Goal: Transaction & Acquisition: Obtain resource

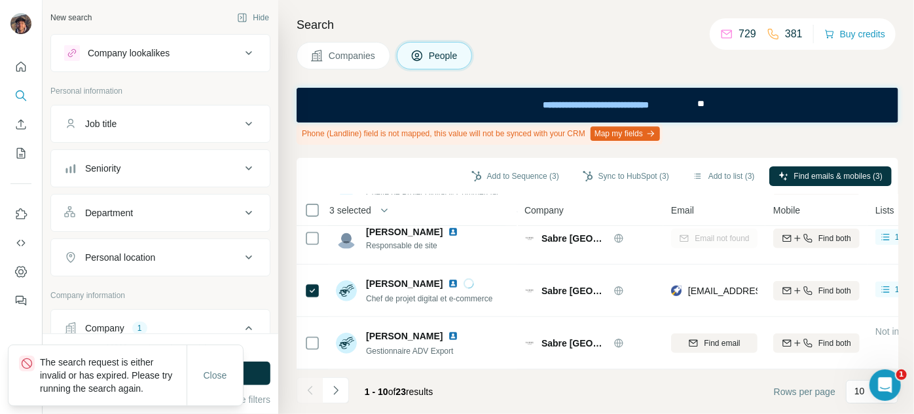
click at [141, 46] on div "Company lookalikes" at bounding box center [129, 52] width 82 height 13
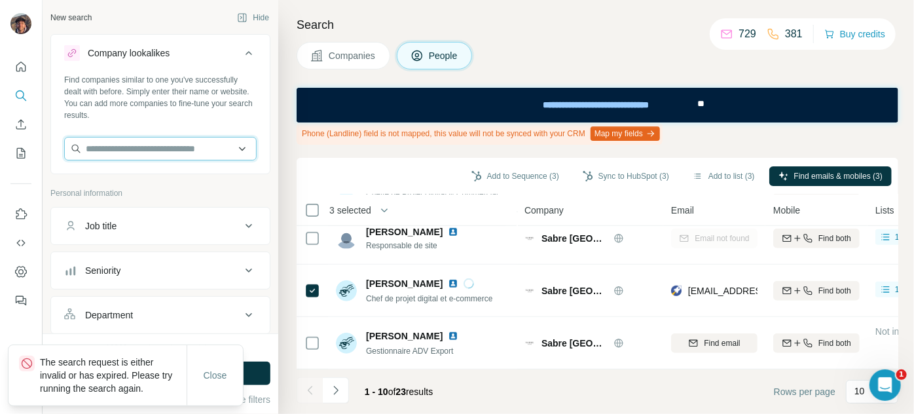
click at [164, 145] on input "text" at bounding box center [160, 149] width 192 height 24
paste input "**********"
type input "**********"
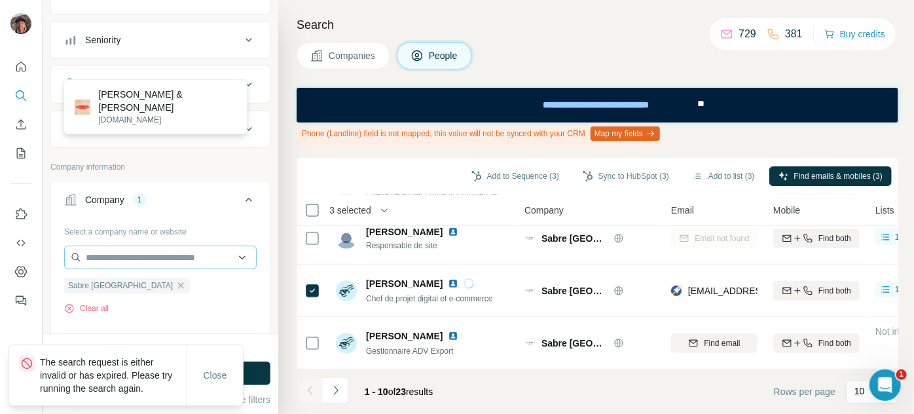
scroll to position [238, 0]
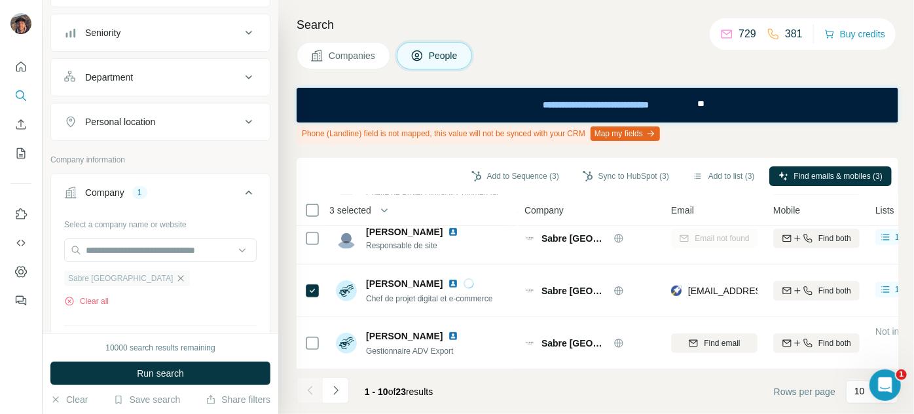
click at [175, 273] on icon "button" at bounding box center [180, 278] width 10 height 10
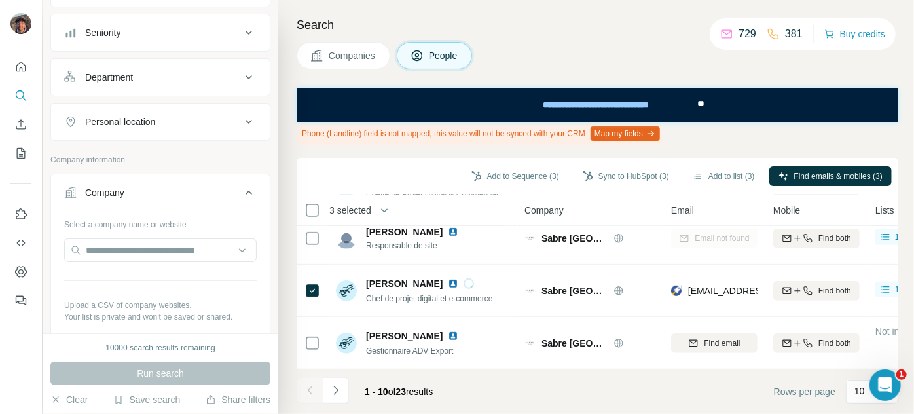
scroll to position [0, 0]
click at [126, 243] on input "text" at bounding box center [160, 250] width 192 height 24
paste input "**********"
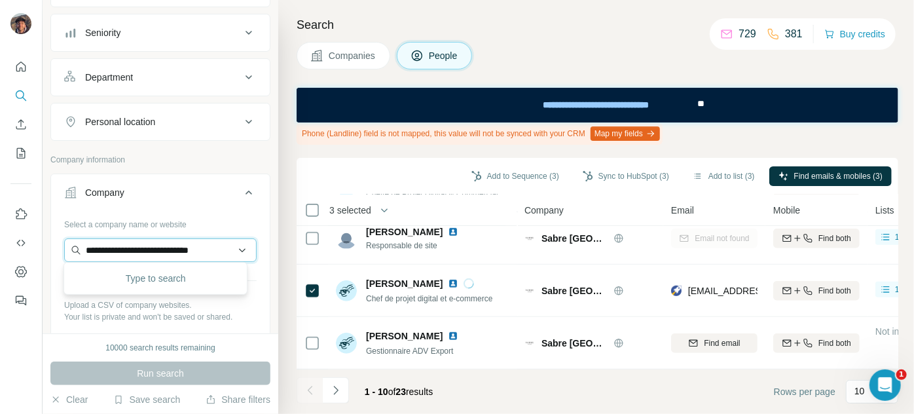
scroll to position [0, 15]
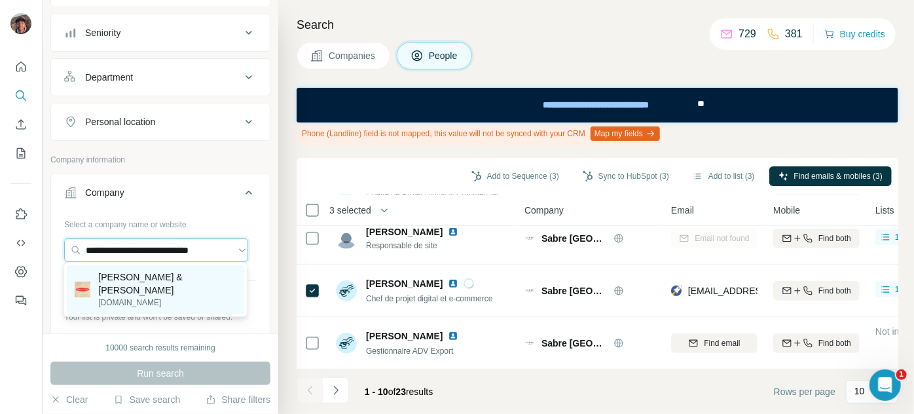
type input "**********"
click at [183, 297] on div "[PERSON_NAME] & [PERSON_NAME][DOMAIN_NAME]" at bounding box center [155, 289] width 177 height 48
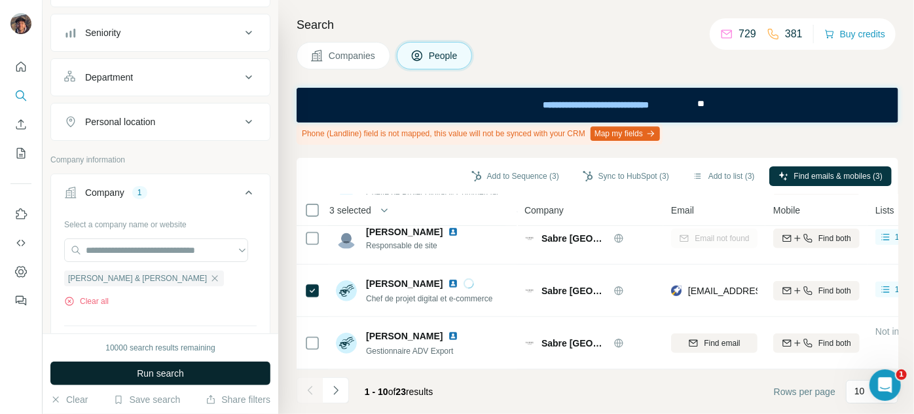
scroll to position [0, 0]
click at [194, 369] on button "Run search" at bounding box center [160, 373] width 220 height 24
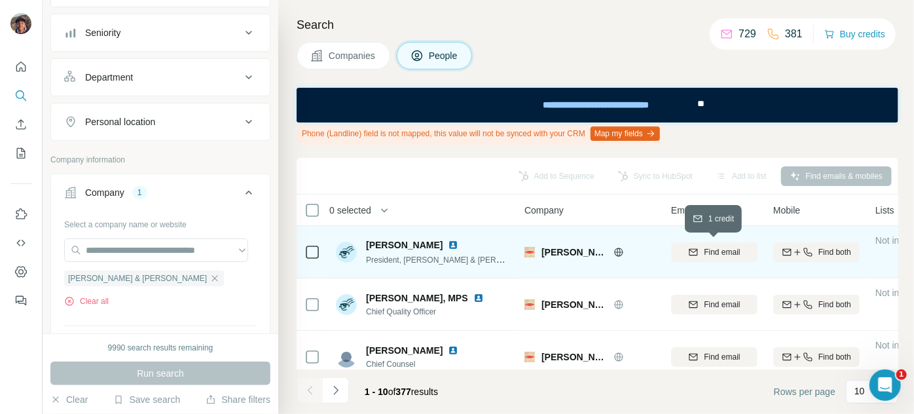
click at [717, 244] on button "Find email" at bounding box center [714, 252] width 86 height 20
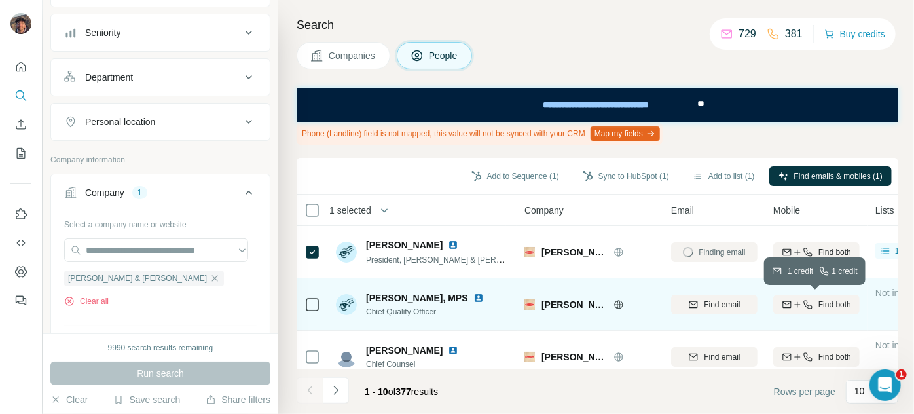
click at [829, 312] on button "Find both" at bounding box center [816, 305] width 86 height 20
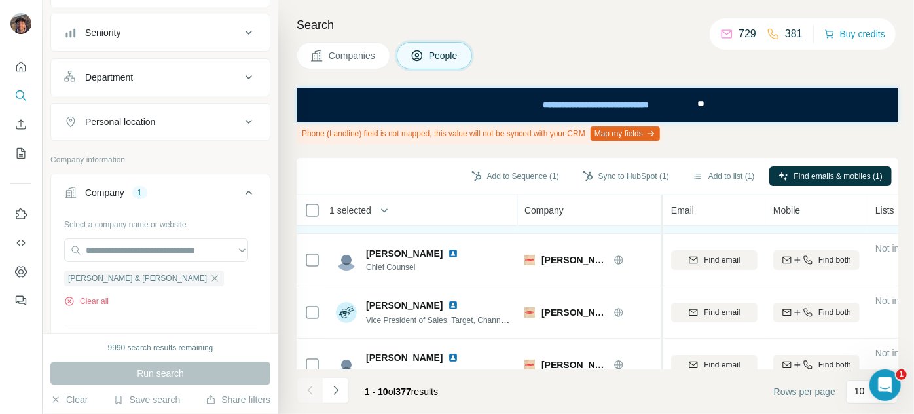
scroll to position [59, 0]
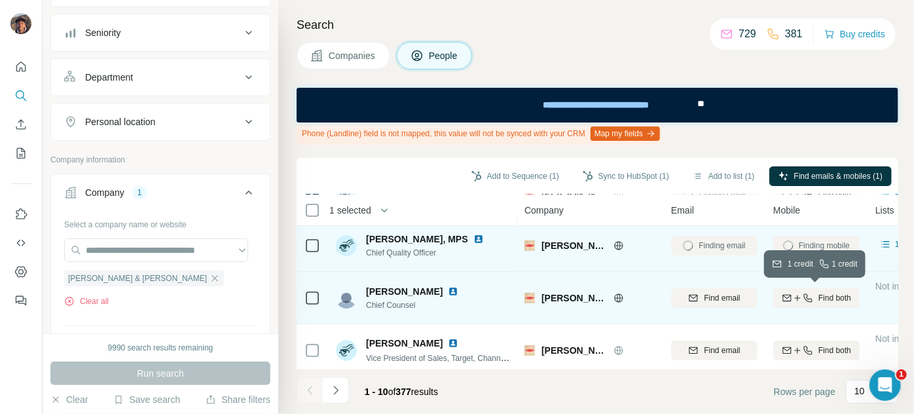
click at [803, 298] on icon "button" at bounding box center [808, 298] width 10 height 10
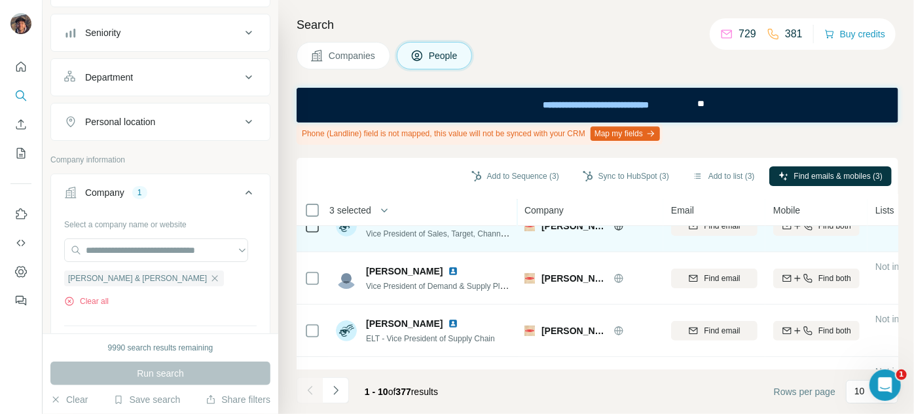
scroll to position [118, 0]
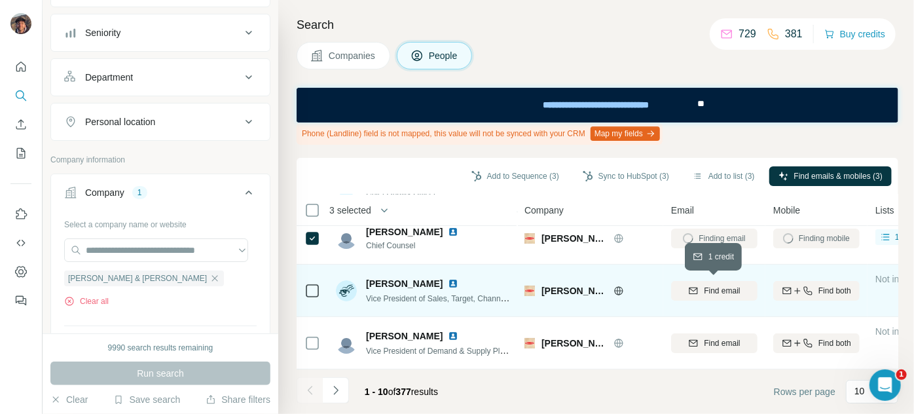
click at [705, 297] on button "Find email" at bounding box center [714, 291] width 86 height 20
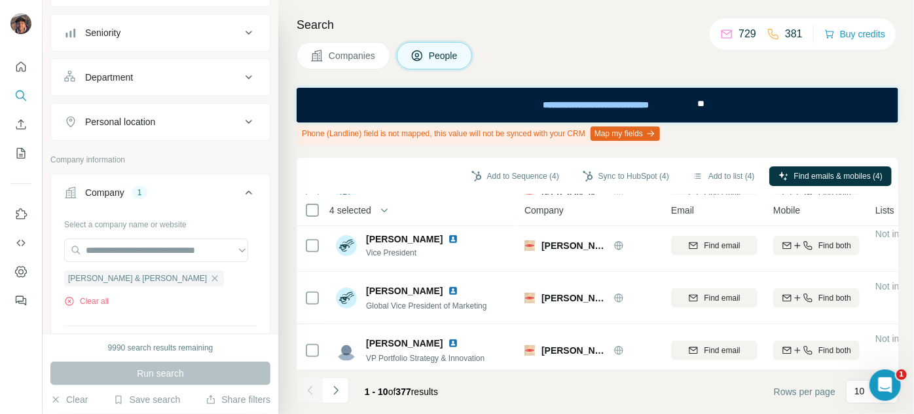
scroll to position [386, 0]
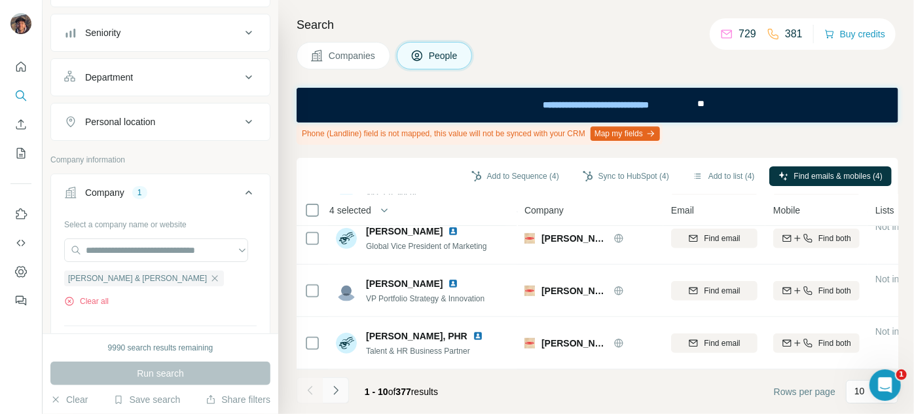
click at [343, 387] on button "Navigate to next page" at bounding box center [336, 390] width 26 height 26
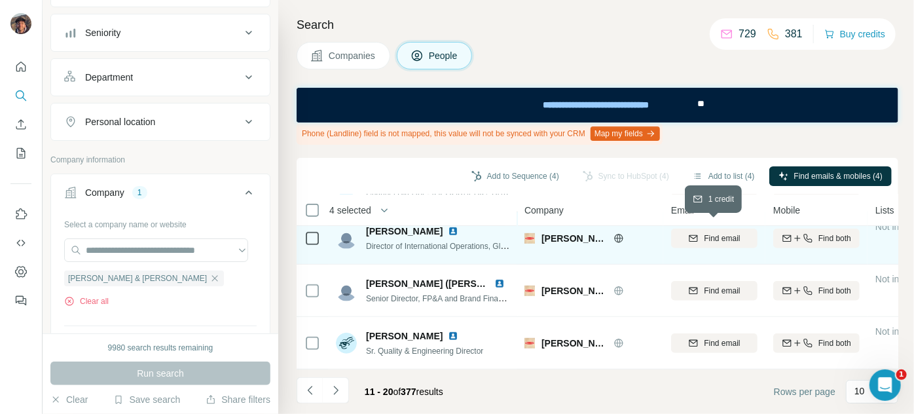
click at [712, 232] on span "Find email" at bounding box center [722, 238] width 36 height 12
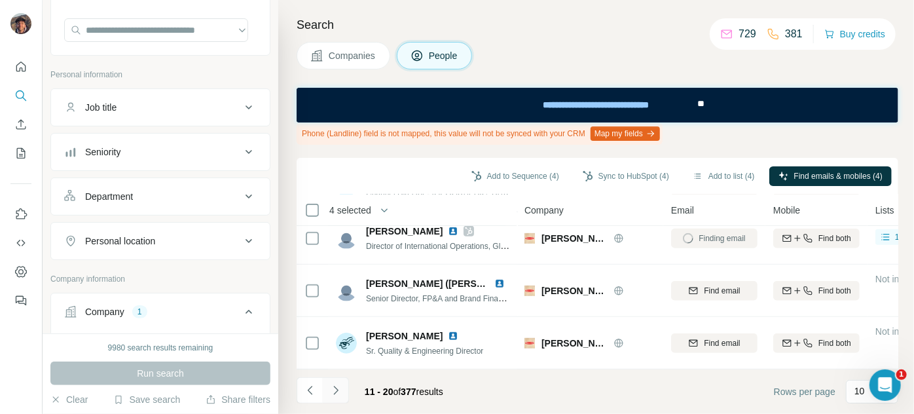
click at [341, 377] on button "Navigate to next page" at bounding box center [336, 390] width 26 height 26
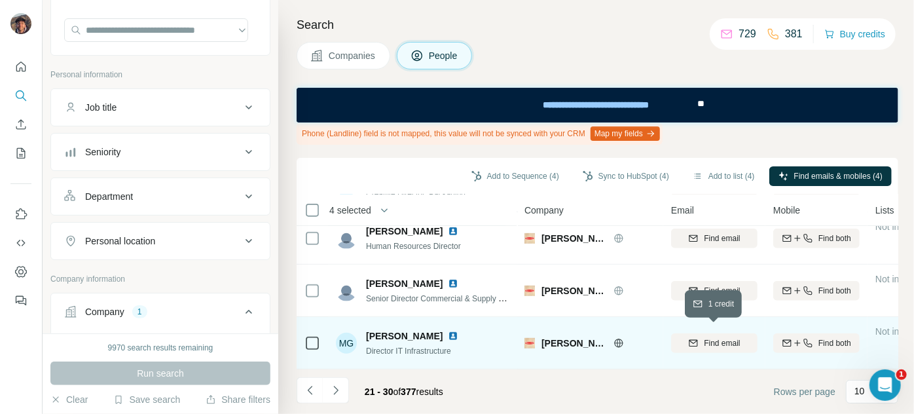
click at [753, 337] on div "Find email" at bounding box center [714, 343] width 86 height 12
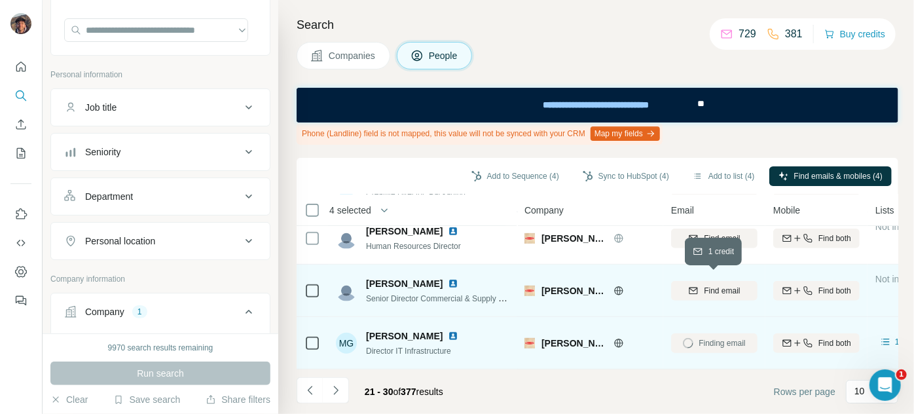
click at [718, 285] on span "Find email" at bounding box center [722, 291] width 36 height 12
click at [304, 283] on icon at bounding box center [312, 291] width 16 height 16
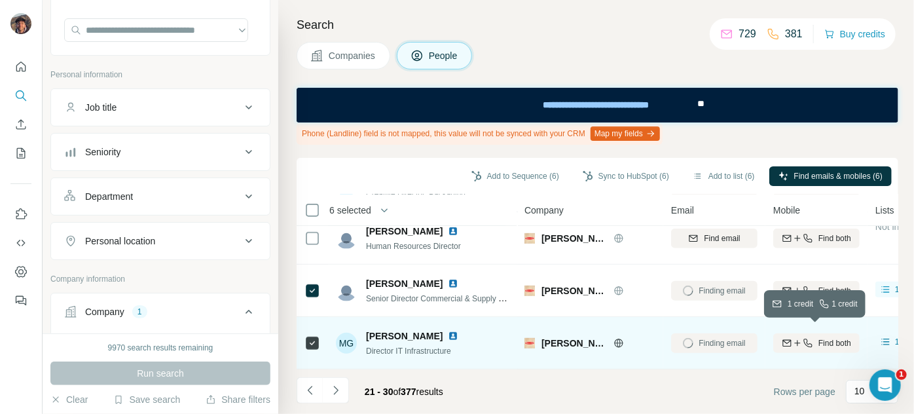
drag, startPoint x: 845, startPoint y: 338, endPoint x: 625, endPoint y: 334, distance: 220.6
click at [844, 338] on span "Find both" at bounding box center [834, 343] width 33 height 12
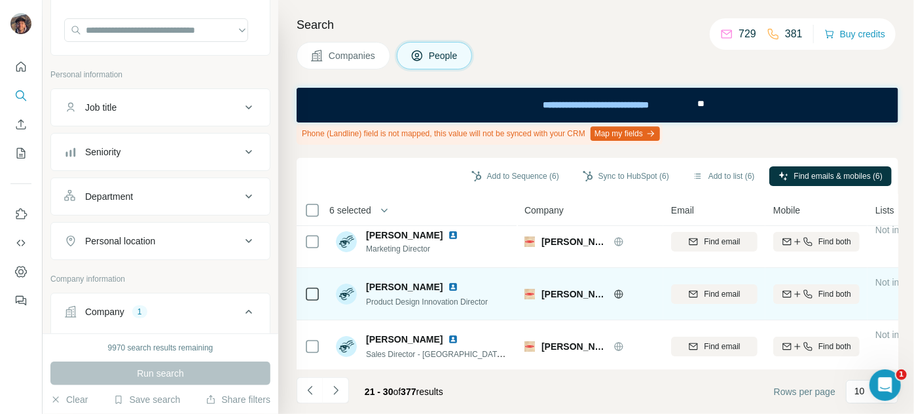
scroll to position [0, 0]
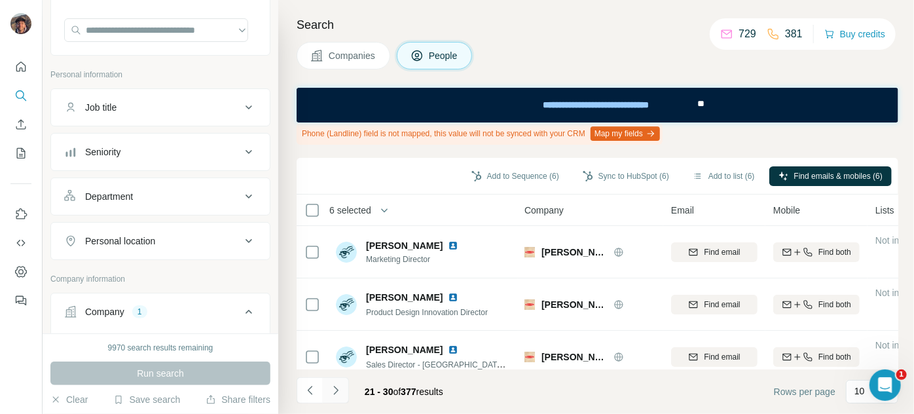
click at [344, 382] on button "Navigate to next page" at bounding box center [336, 390] width 26 height 26
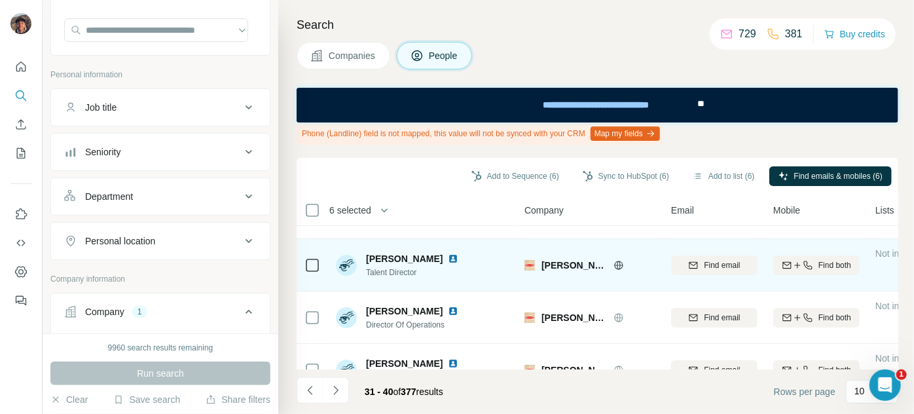
scroll to position [59, 0]
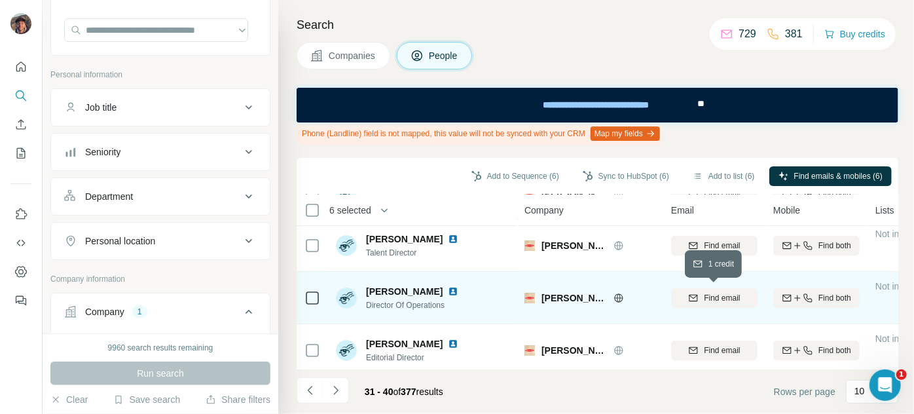
click at [731, 293] on span "Find email" at bounding box center [722, 298] width 36 height 12
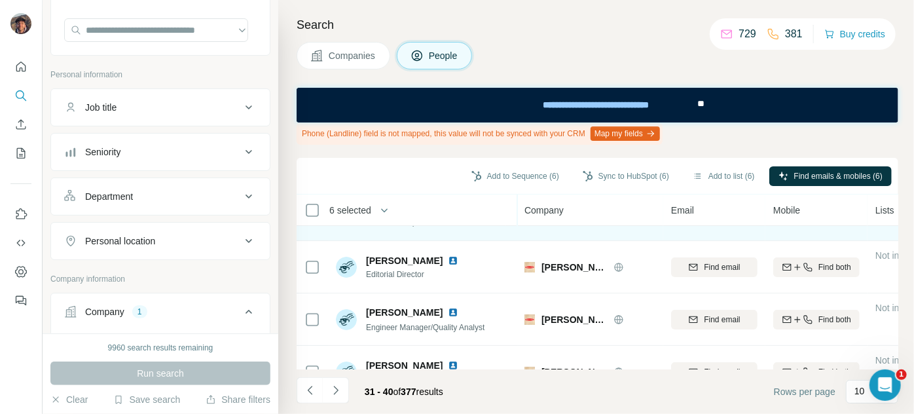
scroll to position [88, 0]
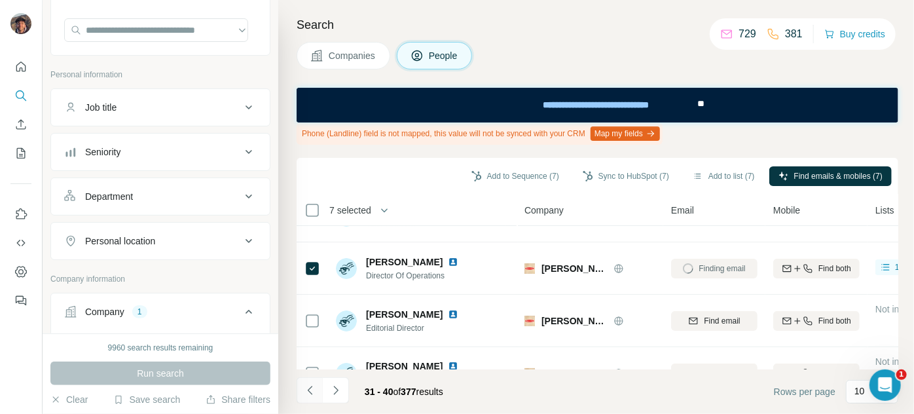
click at [317, 386] on button "Navigate to previous page" at bounding box center [310, 390] width 26 height 26
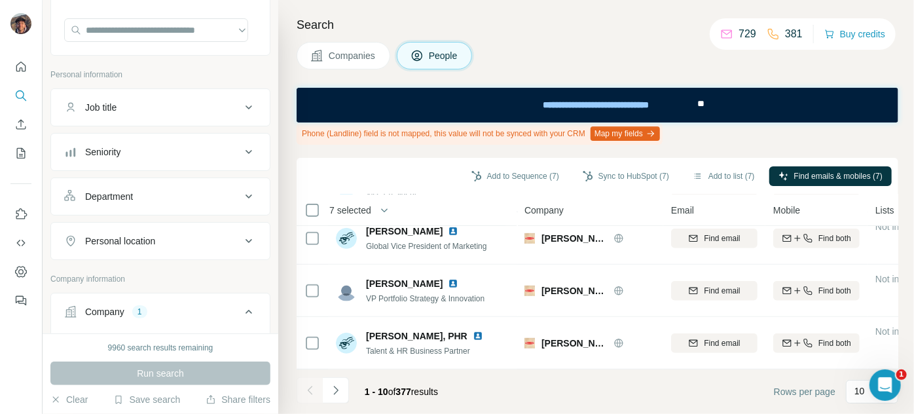
scroll to position [208, 0]
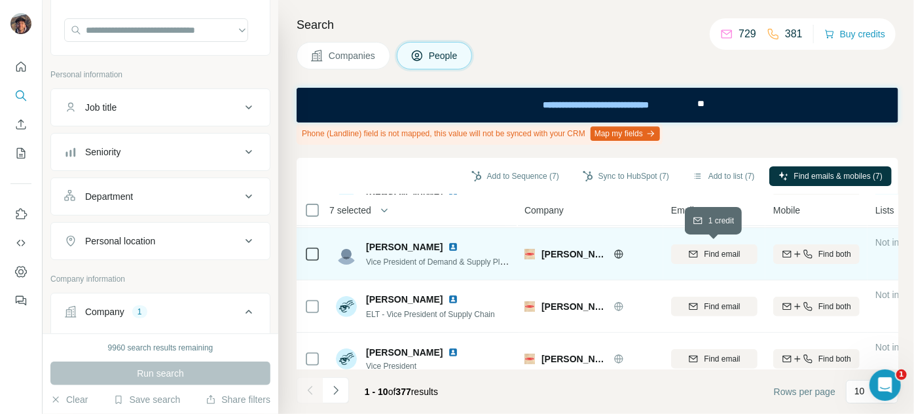
click at [716, 260] on button "Find email" at bounding box center [714, 254] width 86 height 20
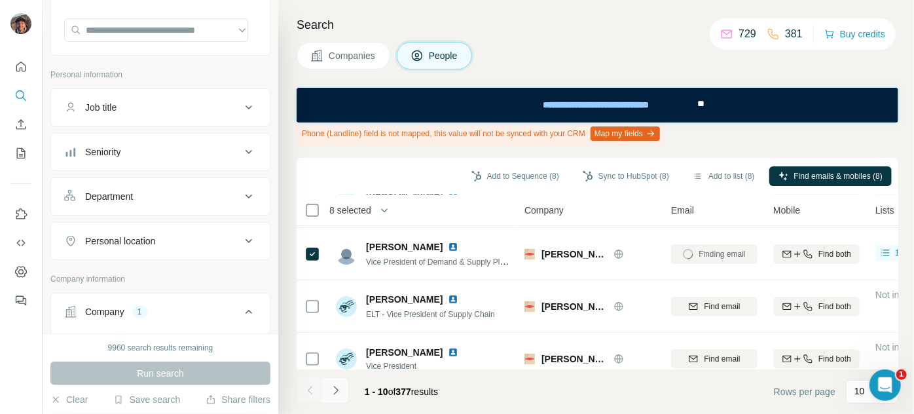
click at [342, 399] on button "Navigate to next page" at bounding box center [336, 390] width 26 height 26
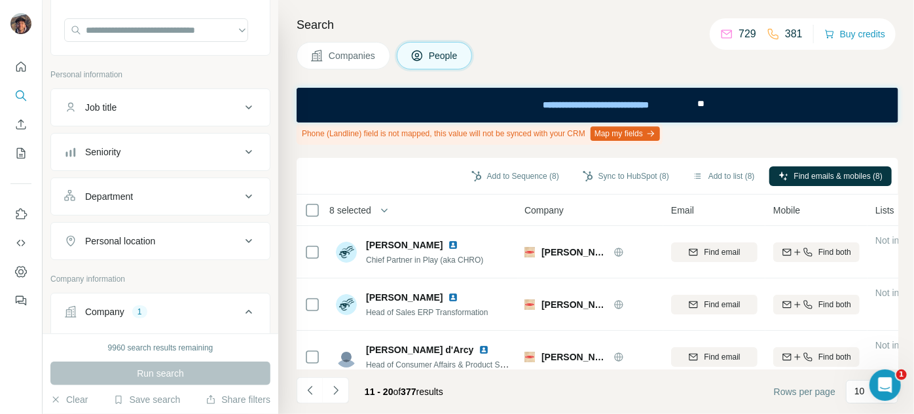
scroll to position [386, 0]
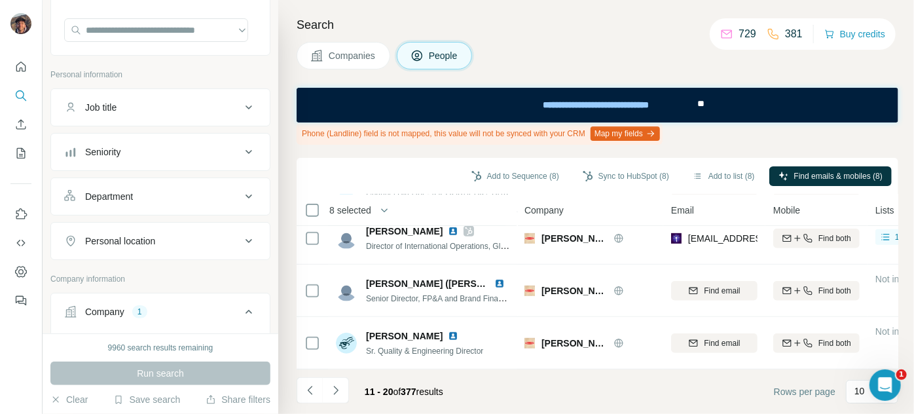
click at [354, 390] on div "11 - 20 of 377 results" at bounding box center [404, 391] width 100 height 29
click at [344, 390] on button "Navigate to next page" at bounding box center [336, 390] width 26 height 26
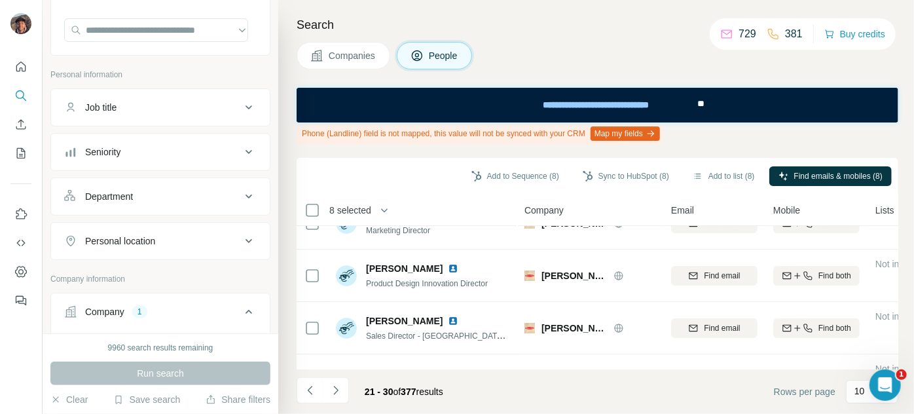
scroll to position [0, 0]
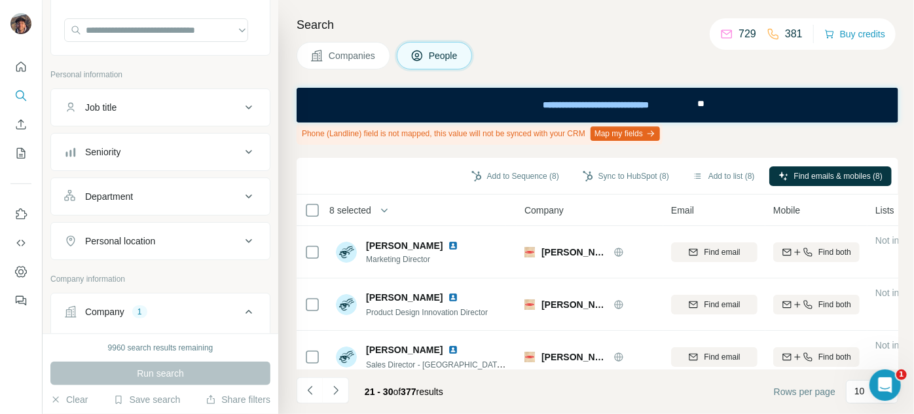
click at [354, 380] on div "21 - 30 of 377 results" at bounding box center [404, 391] width 100 height 29
click at [345, 395] on button "Navigate to next page" at bounding box center [336, 390] width 26 height 26
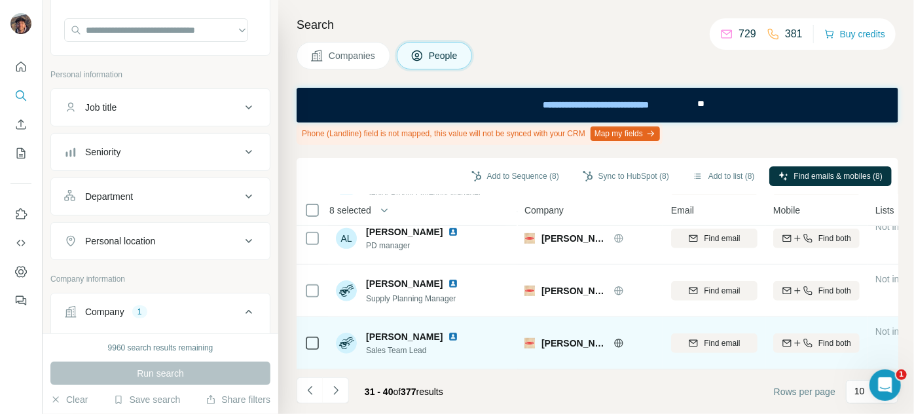
scroll to position [326, 0]
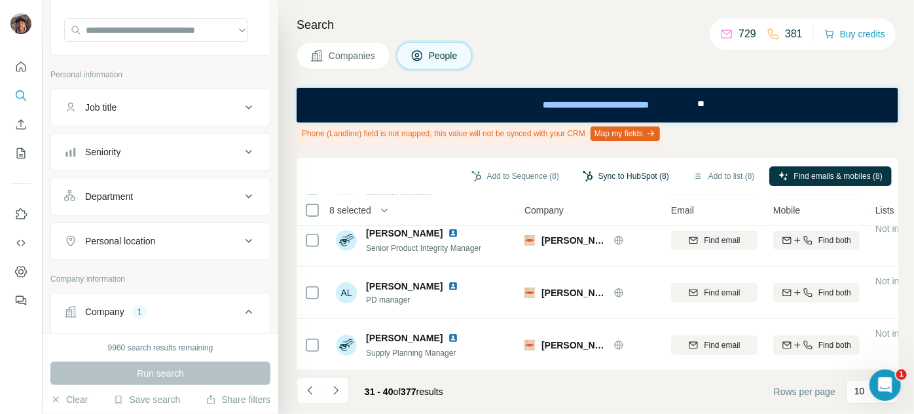
click at [626, 169] on button "Sync to HubSpot (8)" at bounding box center [625, 176] width 105 height 20
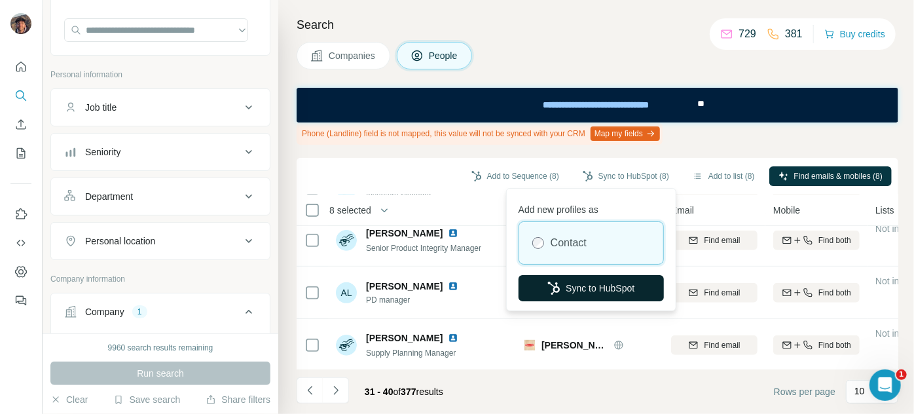
click at [579, 282] on button "Sync to HubSpot" at bounding box center [590, 288] width 145 height 26
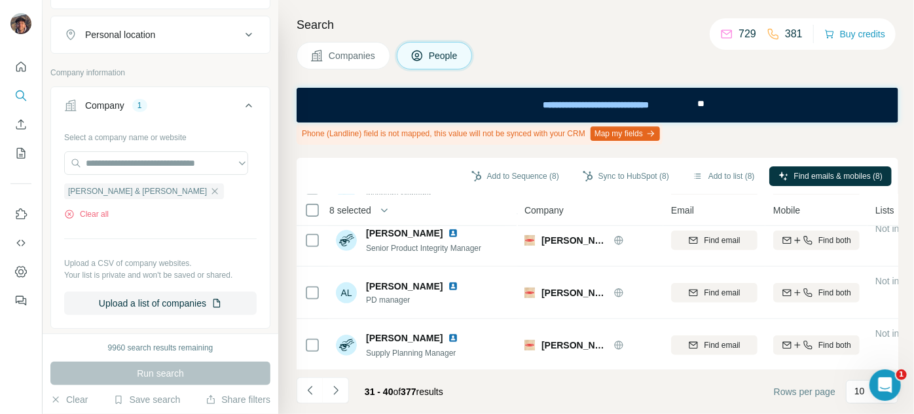
scroll to position [416, 0]
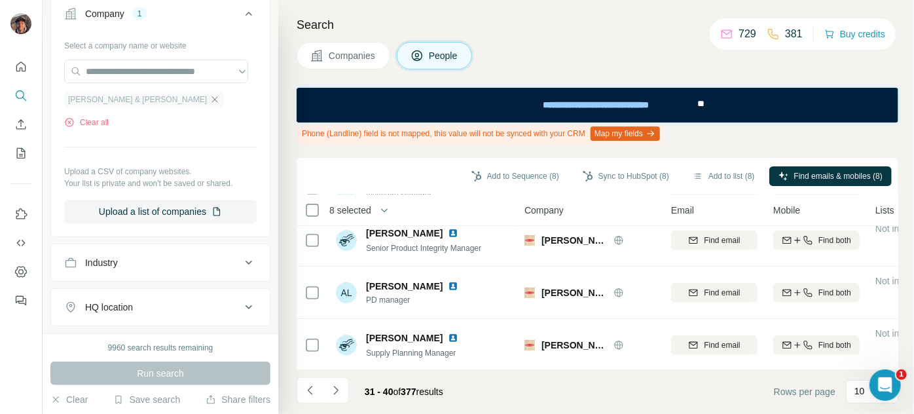
click at [209, 99] on icon "button" at bounding box center [214, 99] width 10 height 10
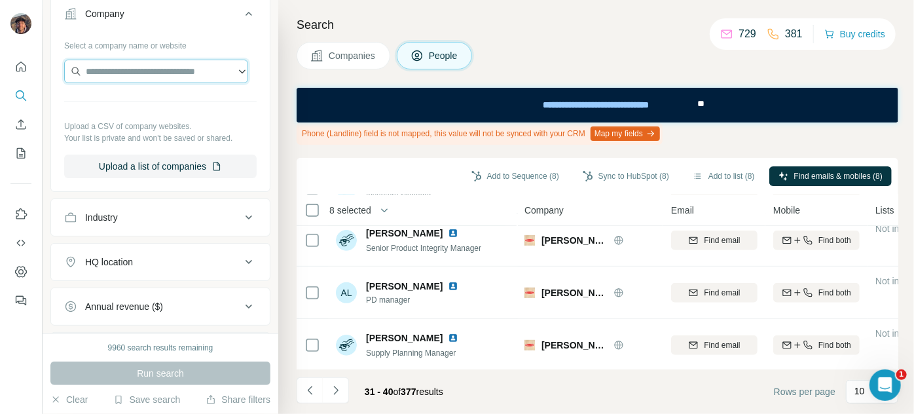
click at [141, 71] on input "text" at bounding box center [156, 72] width 184 height 24
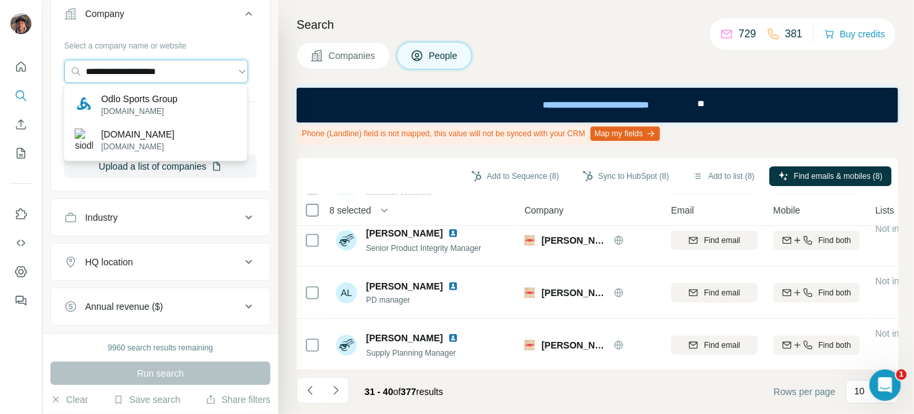
type input "**********"
click at [167, 108] on p "[DOMAIN_NAME]" at bounding box center [139, 111] width 77 height 12
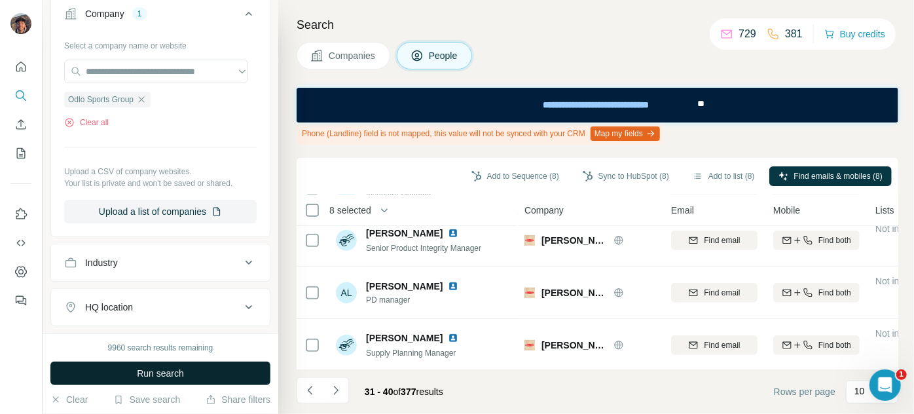
click at [167, 371] on span "Run search" at bounding box center [160, 373] width 47 height 13
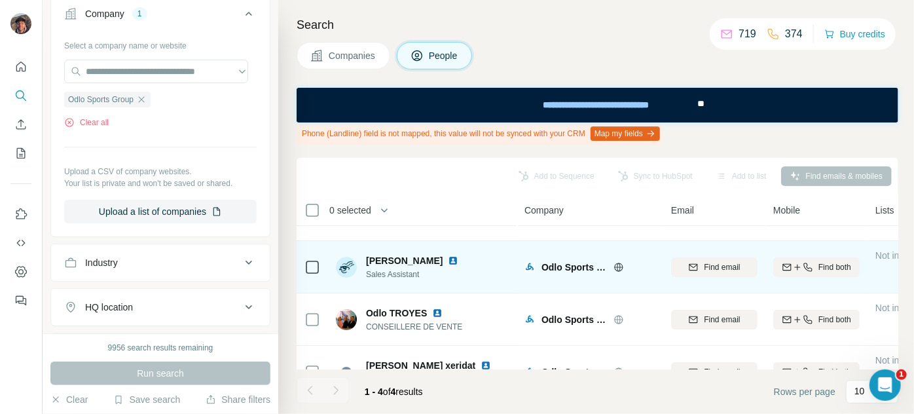
scroll to position [71, 0]
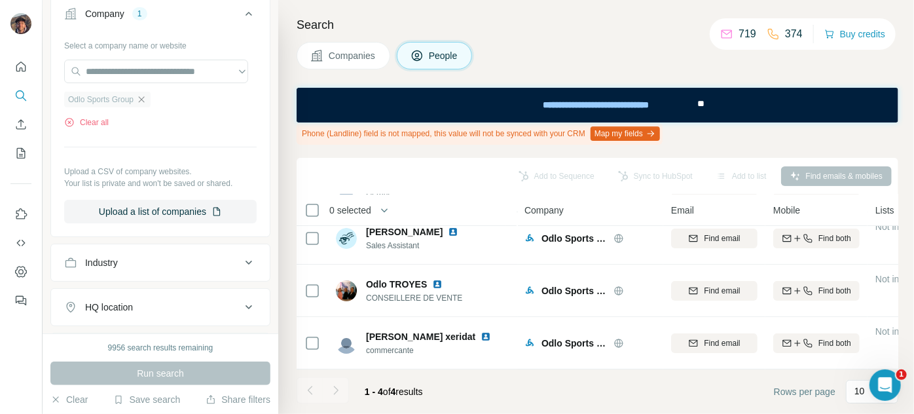
click at [144, 97] on icon "button" at bounding box center [141, 99] width 10 height 10
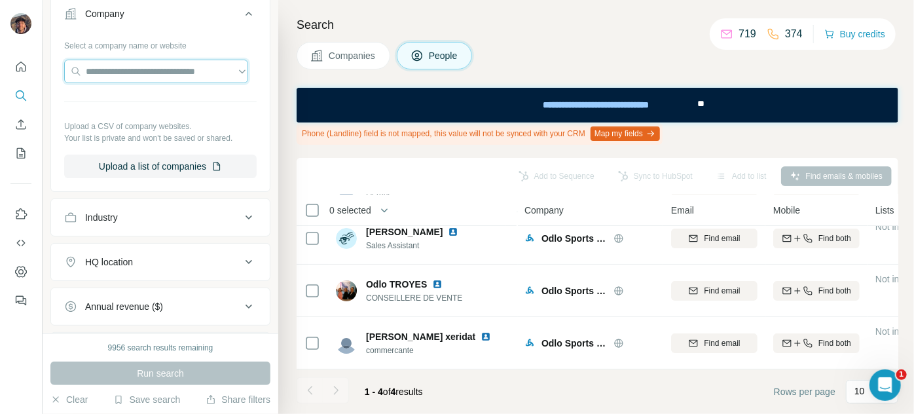
drag, startPoint x: 147, startPoint y: 76, endPoint x: 122, endPoint y: 83, distance: 25.3
click at [141, 75] on input "text" at bounding box center [156, 72] width 184 height 24
type input "****"
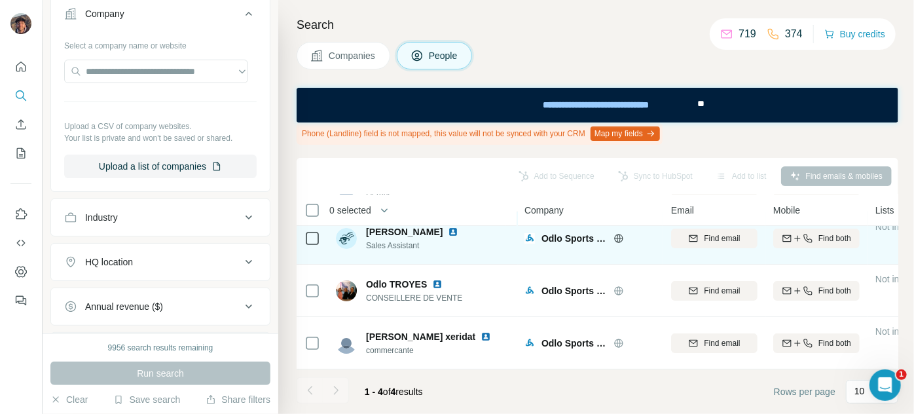
drag, startPoint x: 424, startPoint y: 258, endPoint x: 371, endPoint y: 247, distance: 53.4
click at [371, 247] on div "[PERSON_NAME] Assistant" at bounding box center [423, 238] width 174 height 36
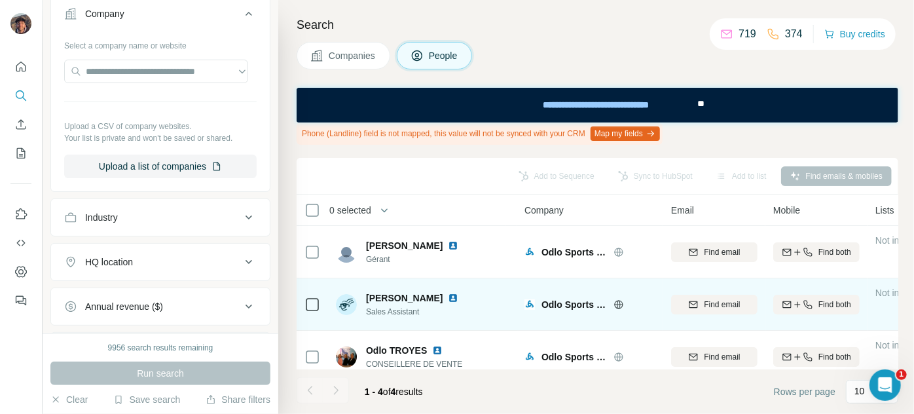
scroll to position [71, 0]
